Goal: Check status: Check status

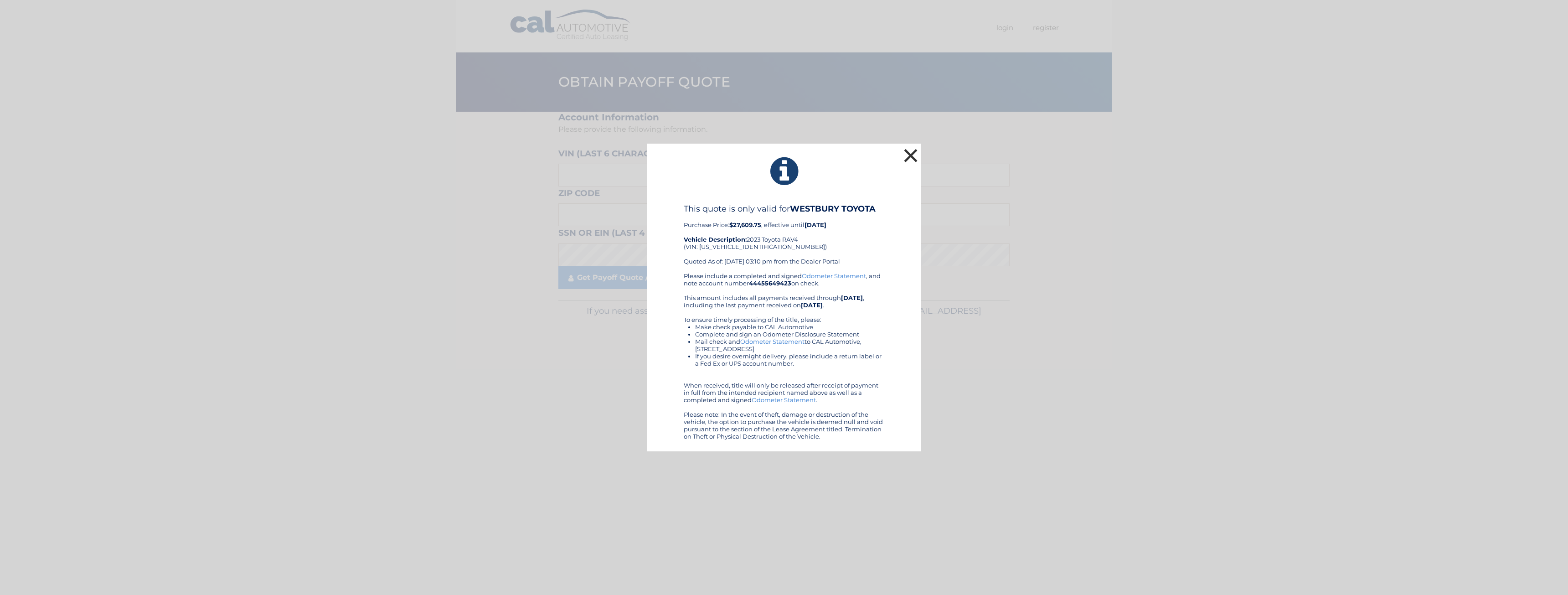
click at [913, 154] on button "×" at bounding box center [910, 155] width 18 height 18
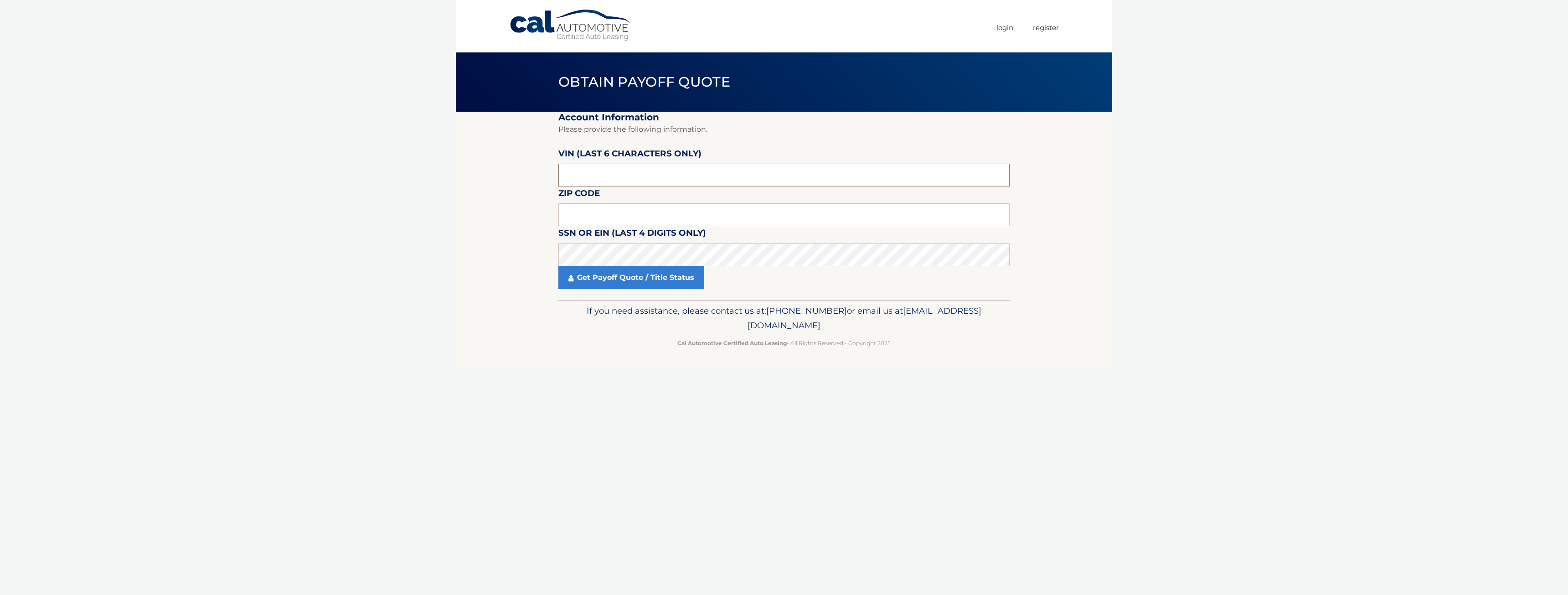
click at [592, 173] on input "text" at bounding box center [784, 175] width 451 height 23
click at [614, 175] on input "text" at bounding box center [784, 175] width 451 height 23
type input "211506"
click at [927, 217] on input "text" at bounding box center [784, 215] width 451 height 23
type input "11590"
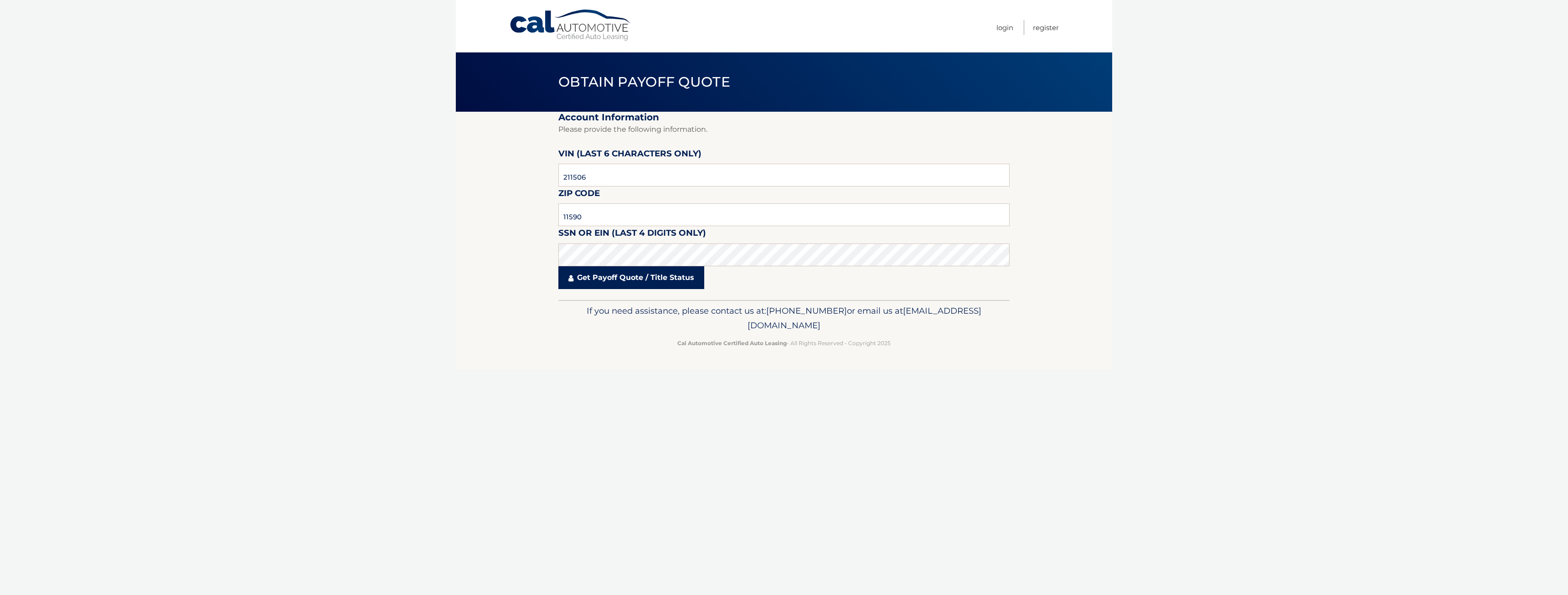
click at [636, 280] on link "Get Payoff Quote / Title Status" at bounding box center [631, 278] width 146 height 23
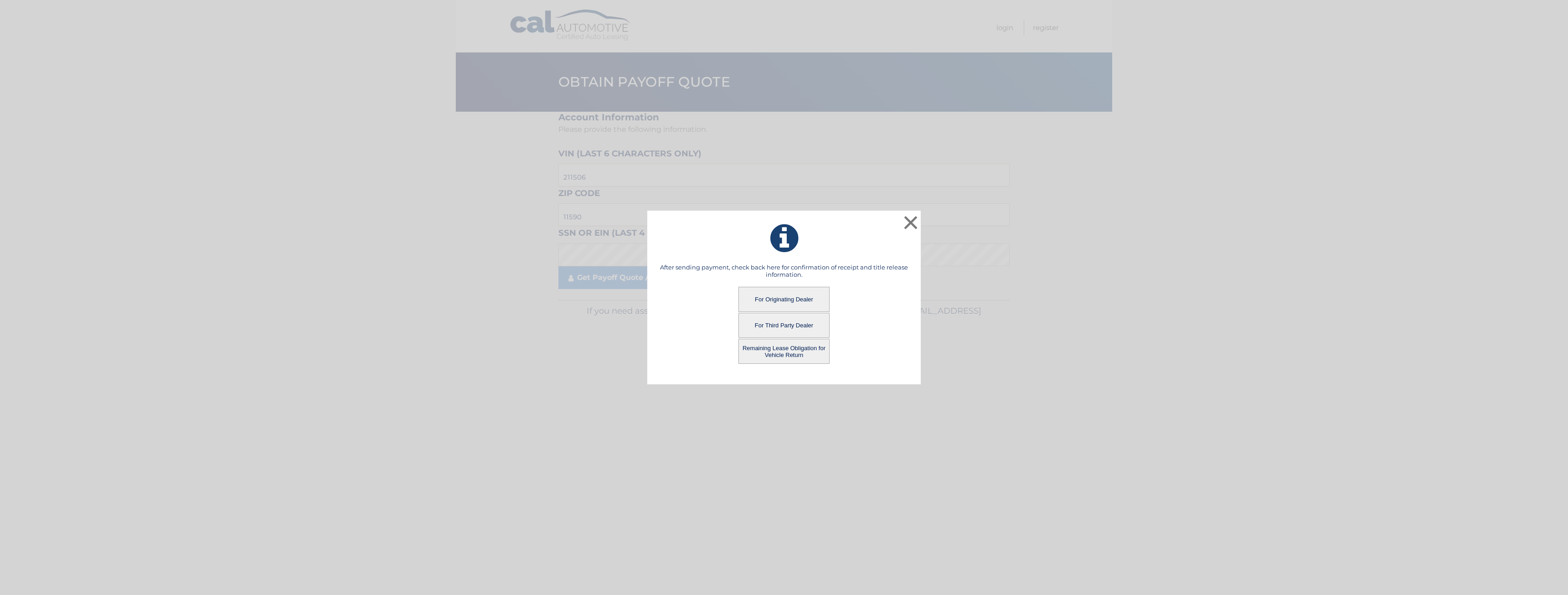
click at [789, 301] on button "For Originating Dealer" at bounding box center [784, 299] width 91 height 25
click at [790, 323] on button "For Third Party Dealer" at bounding box center [784, 325] width 91 height 25
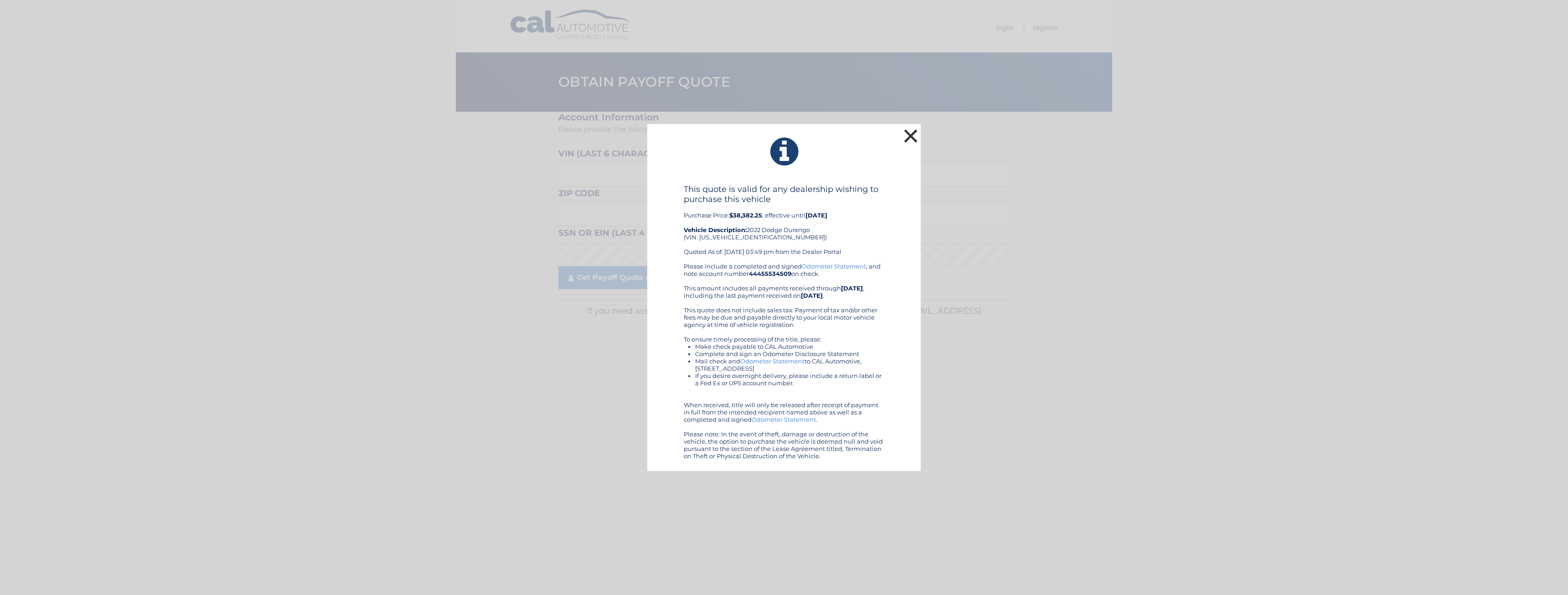
click at [908, 134] on button "×" at bounding box center [910, 135] width 18 height 18
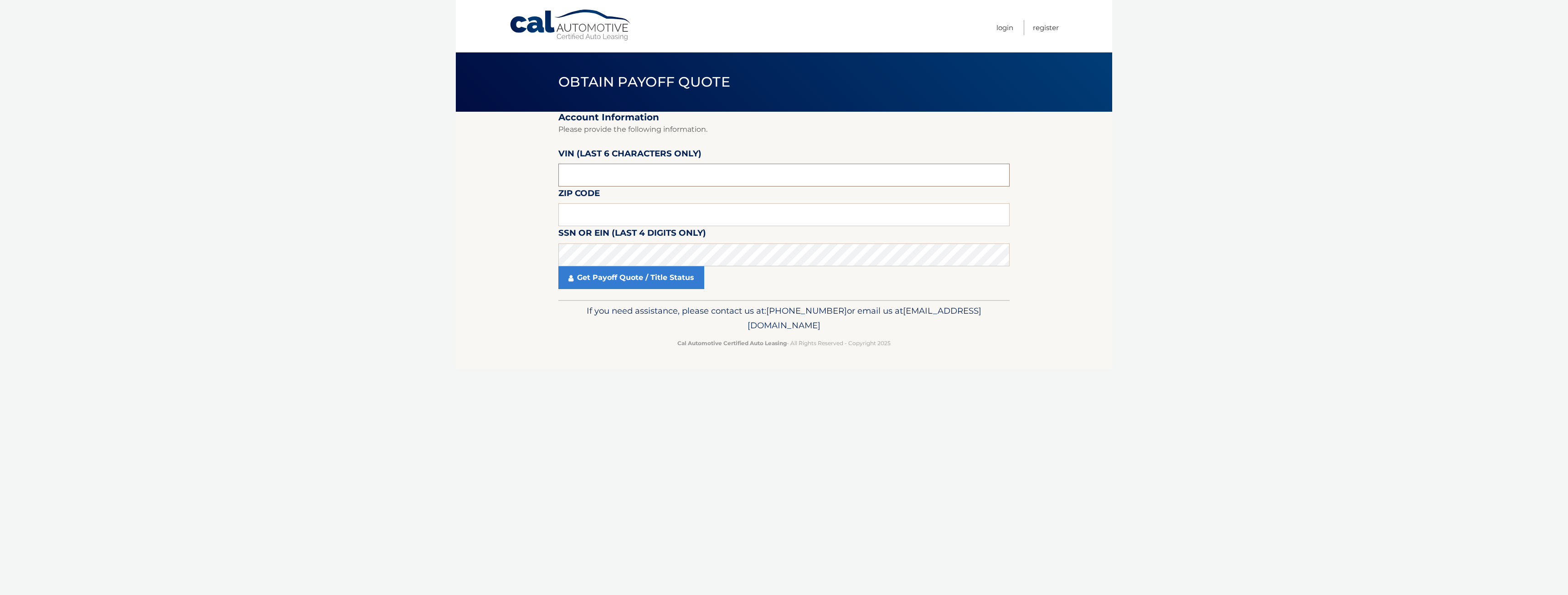
click at [643, 178] on input "text" at bounding box center [784, 175] width 451 height 23
click at [678, 176] on input "text" at bounding box center [784, 175] width 451 height 23
type input "211506"
click at [740, 215] on input "text" at bounding box center [784, 215] width 451 height 23
type input "11590"
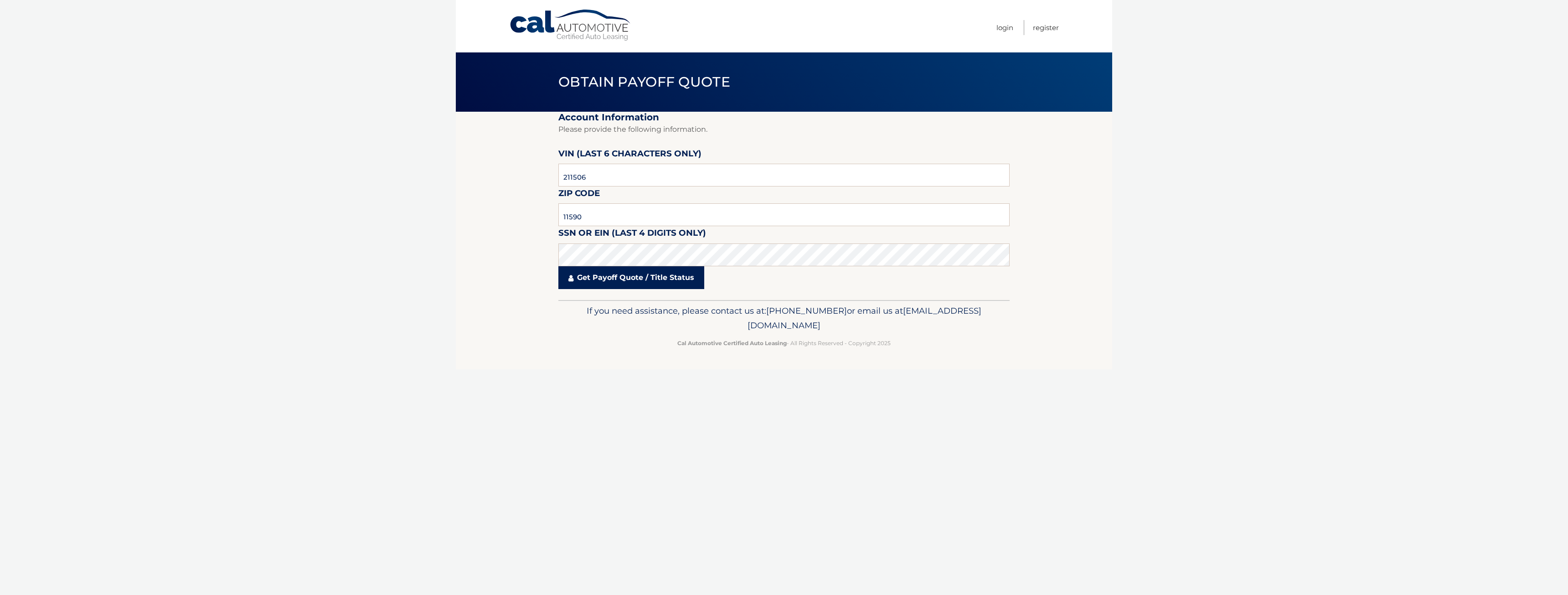
click at [668, 282] on link "Get Payoff Quote / Title Status" at bounding box center [631, 278] width 146 height 23
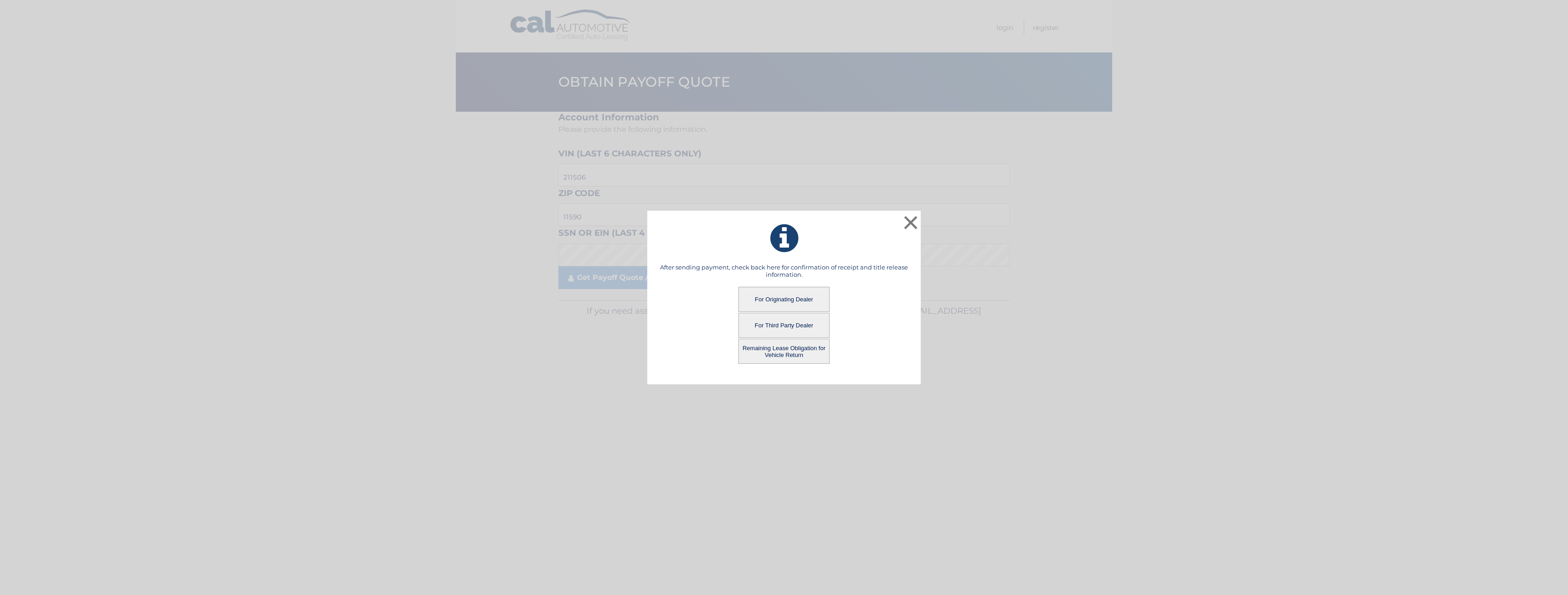
click at [765, 351] on button "Remaining Lease Obligation for Vehicle Return" at bounding box center [784, 351] width 91 height 25
click at [784, 352] on button "Remaining Lease Obligation for Vehicle Return" at bounding box center [784, 351] width 91 height 25
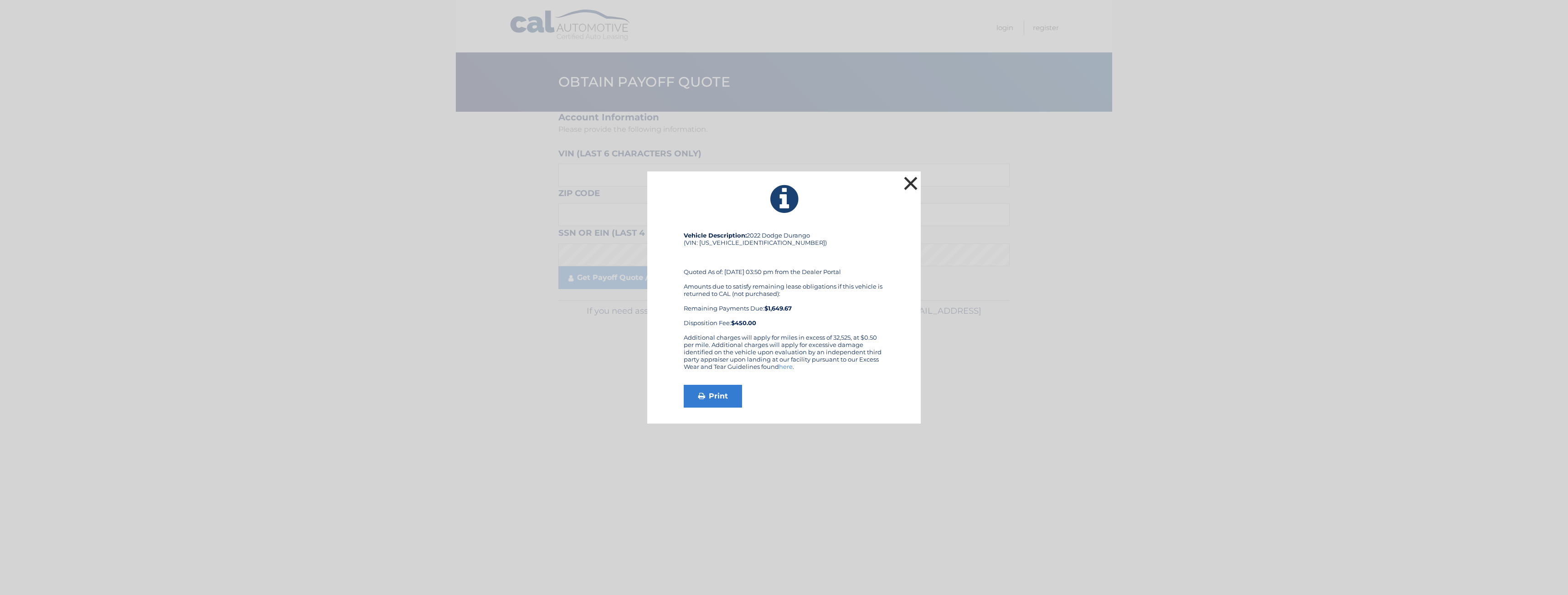
click at [909, 182] on button "×" at bounding box center [910, 183] width 18 height 18
